Goal: Book appointment/travel/reservation

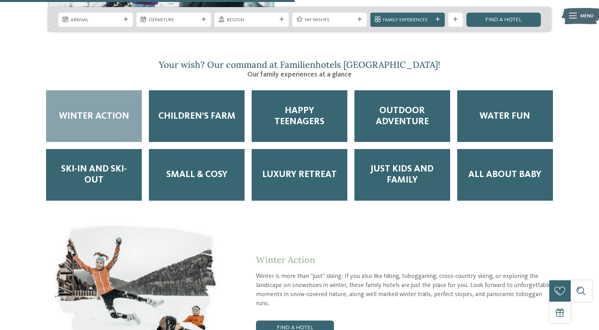
scroll to position [941, 0]
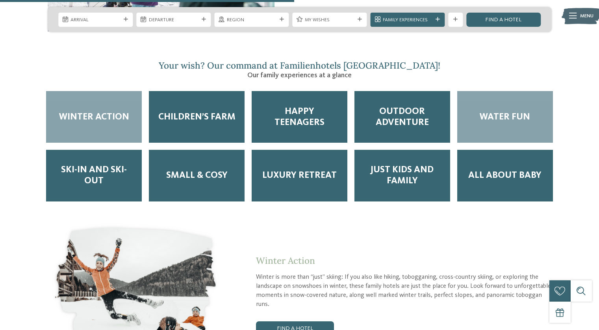
click at [510, 111] on span "Water Fun" at bounding box center [505, 116] width 50 height 11
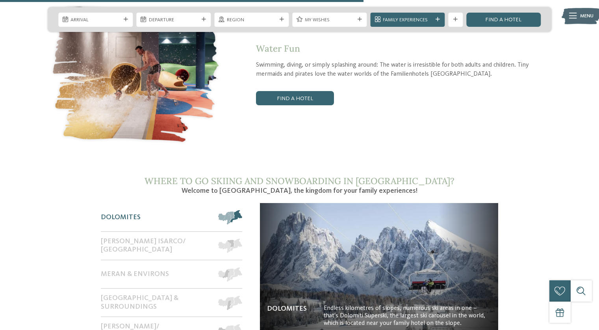
scroll to position [1160, 0]
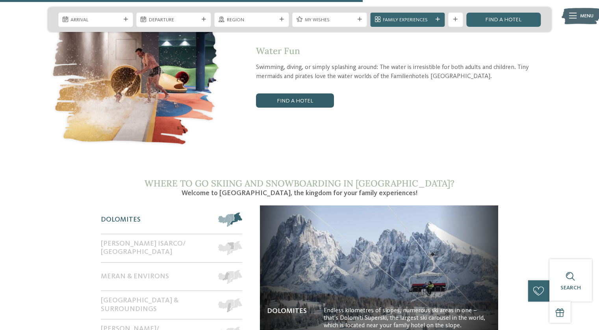
click at [295, 93] on link "Find a hotel" at bounding box center [295, 100] width 78 height 14
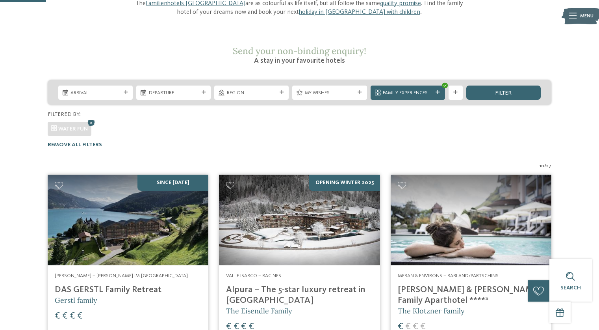
scroll to position [100, 0]
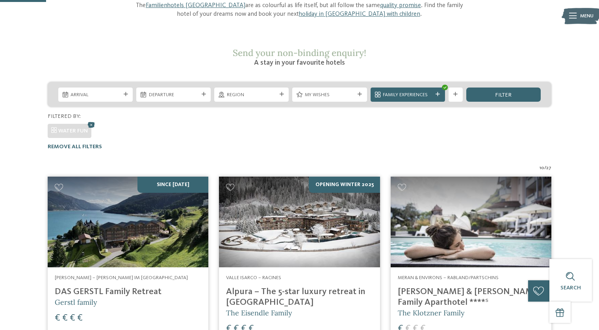
click at [270, 286] on h4 "Alpura – The 5-star luxury retreat in [GEOGRAPHIC_DATA]" at bounding box center [299, 296] width 147 height 21
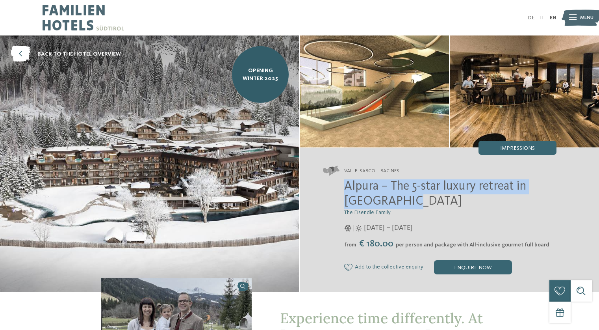
drag, startPoint x: 369, startPoint y: 199, endPoint x: 343, endPoint y: 186, distance: 28.9
click at [343, 186] on div "Alpura – The 5-star luxury retreat in [GEOGRAPHIC_DATA] The Eisendle Family [DA…" at bounding box center [440, 226] width 234 height 95
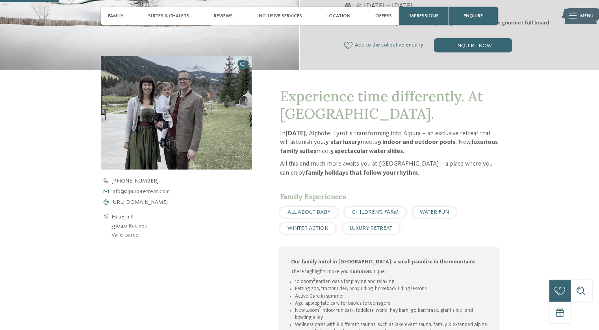
scroll to position [236, 0]
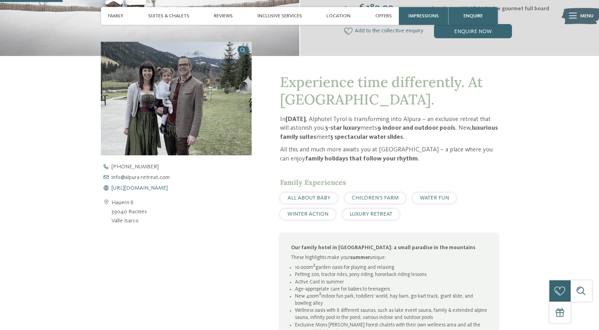
click at [150, 189] on span "[URL][DOMAIN_NAME]" at bounding box center [139, 188] width 56 height 6
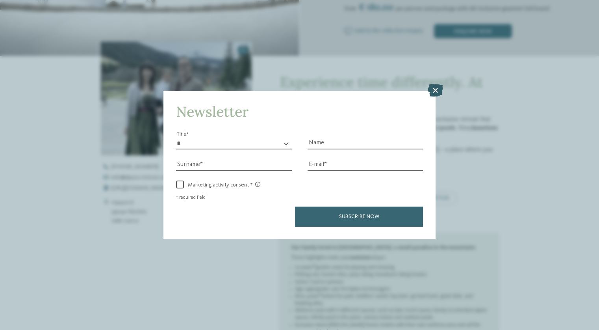
click at [438, 91] on icon at bounding box center [435, 90] width 15 height 13
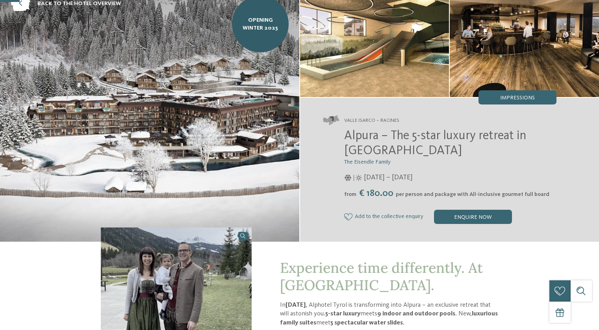
scroll to position [0, 0]
